Goal: Transaction & Acquisition: Book appointment/travel/reservation

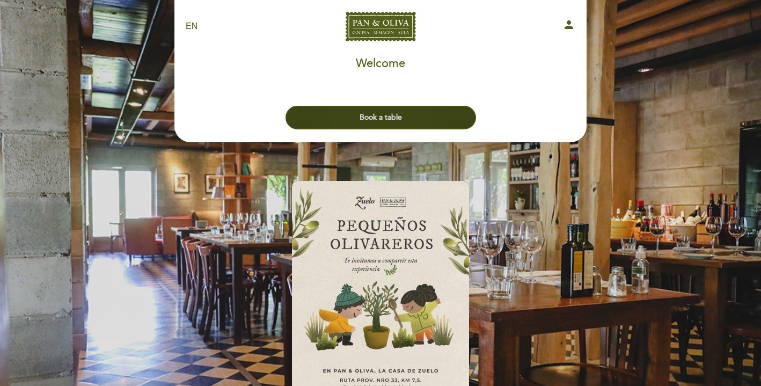
click at [420, 118] on button "Book a table" at bounding box center [381, 118] width 191 height 24
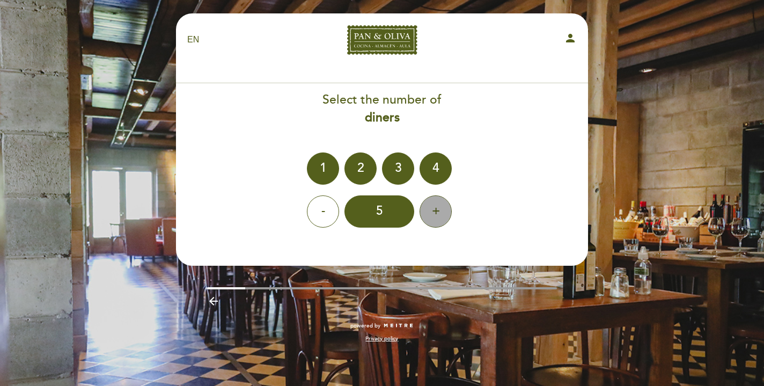
click at [437, 213] on div "+" at bounding box center [436, 211] width 32 height 32
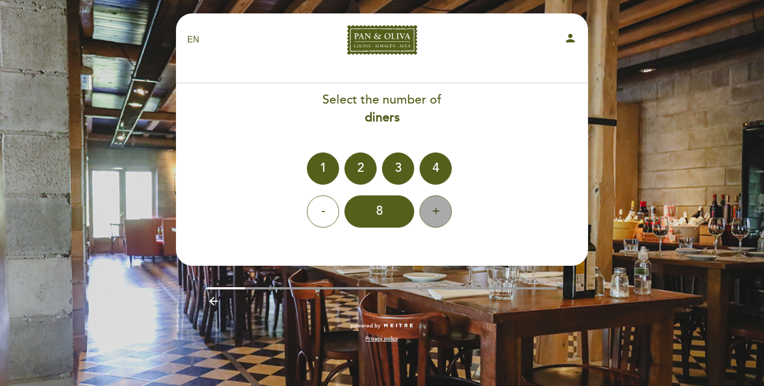
click at [437, 213] on div "+" at bounding box center [436, 211] width 32 height 32
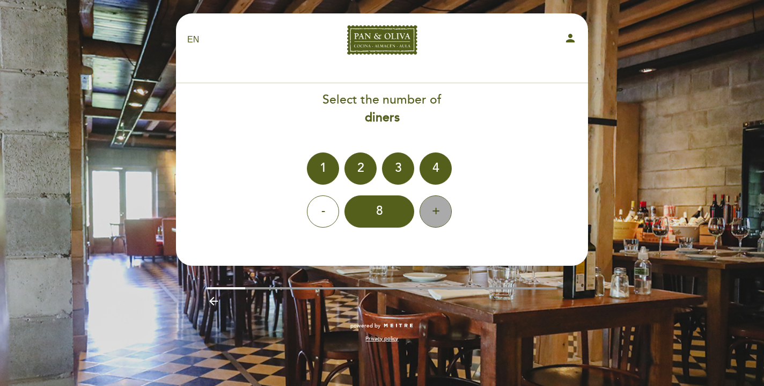
click at [437, 213] on div "+" at bounding box center [436, 211] width 32 height 32
click at [439, 223] on div "+" at bounding box center [436, 211] width 32 height 32
click at [385, 119] on b "diners" at bounding box center [382, 117] width 35 height 15
click at [215, 301] on icon "arrow_backward" at bounding box center [213, 301] width 13 height 13
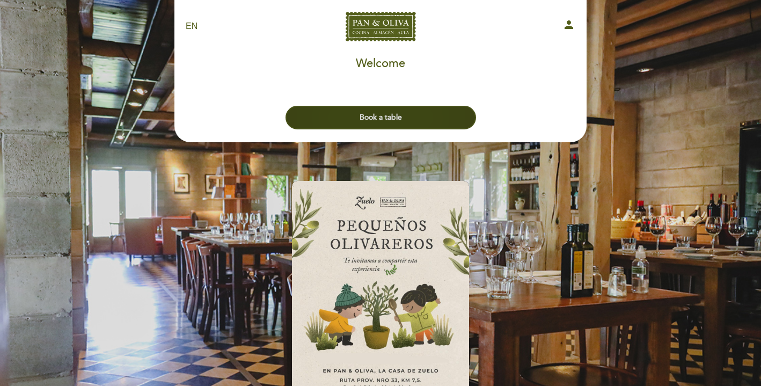
click at [417, 118] on button "Book a table" at bounding box center [381, 118] width 191 height 24
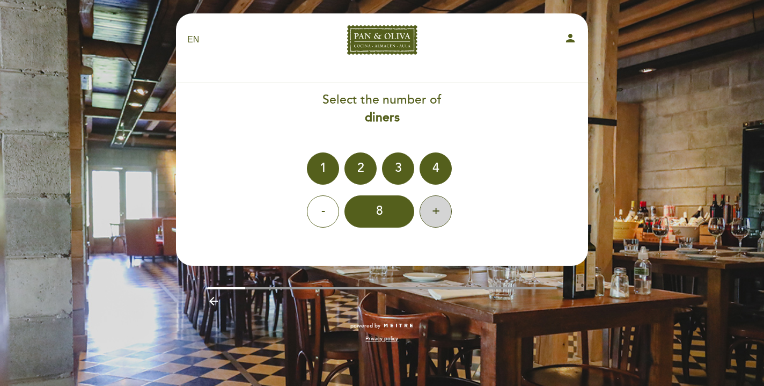
click at [432, 211] on div "+" at bounding box center [436, 211] width 32 height 32
click at [396, 209] on div "8" at bounding box center [380, 211] width 70 height 32
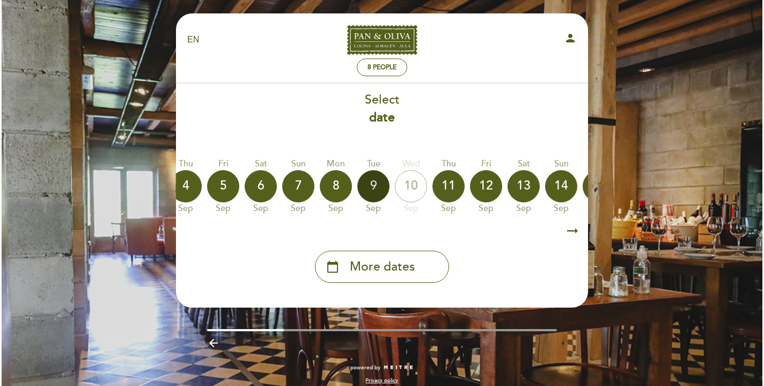
scroll to position [0, 132]
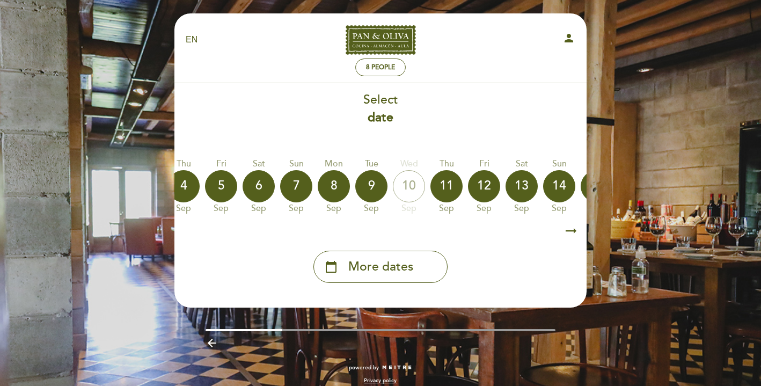
click at [211, 342] on icon "arrow_backward" at bounding box center [212, 343] width 13 height 13
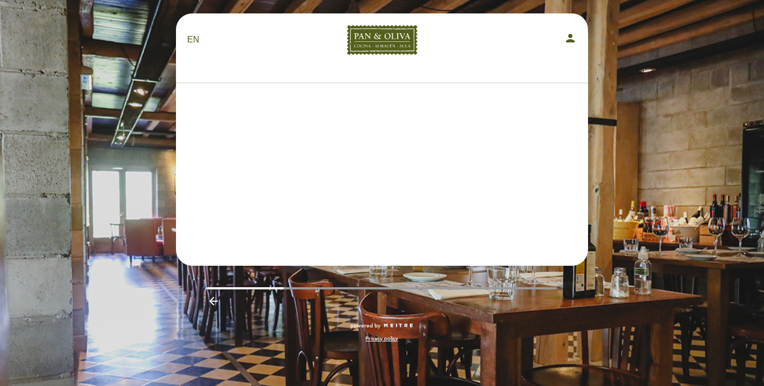
click at [211, 342] on div "powered by Privacy policy" at bounding box center [382, 338] width 428 height 32
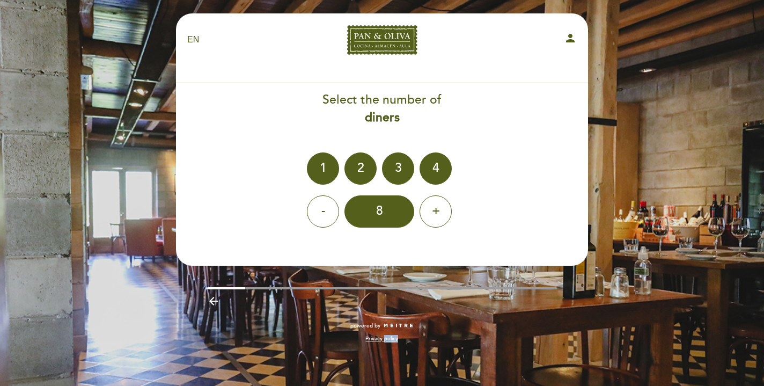
click at [211, 342] on div "powered by Privacy policy" at bounding box center [382, 338] width 428 height 32
